Goal: Information Seeking & Learning: Learn about a topic

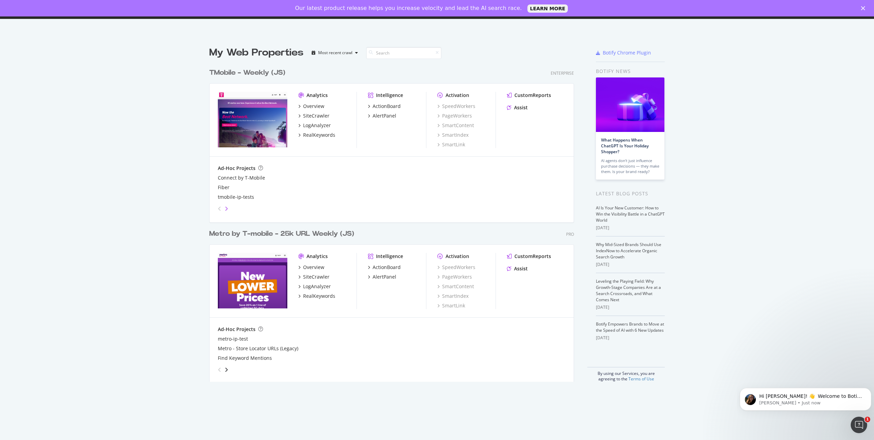
click at [225, 210] on icon "angle-right" at bounding box center [226, 208] width 3 height 5
click at [218, 209] on icon "angle-left" at bounding box center [219, 208] width 3 height 5
click at [225, 207] on icon "angle-right" at bounding box center [226, 208] width 3 height 5
click at [225, 209] on icon "angle-right" at bounding box center [226, 208] width 3 height 5
click at [218, 209] on icon "angle-left" at bounding box center [219, 208] width 3 height 5
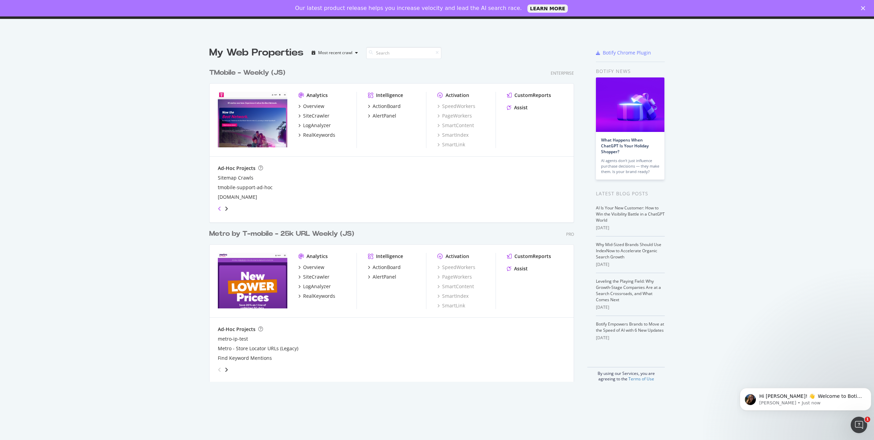
click at [218, 209] on icon "angle-left" at bounding box center [219, 208] width 3 height 5
click at [298, 107] on icon "grid" at bounding box center [299, 105] width 2 height 3
